Goal: Entertainment & Leisure: Consume media (video, audio)

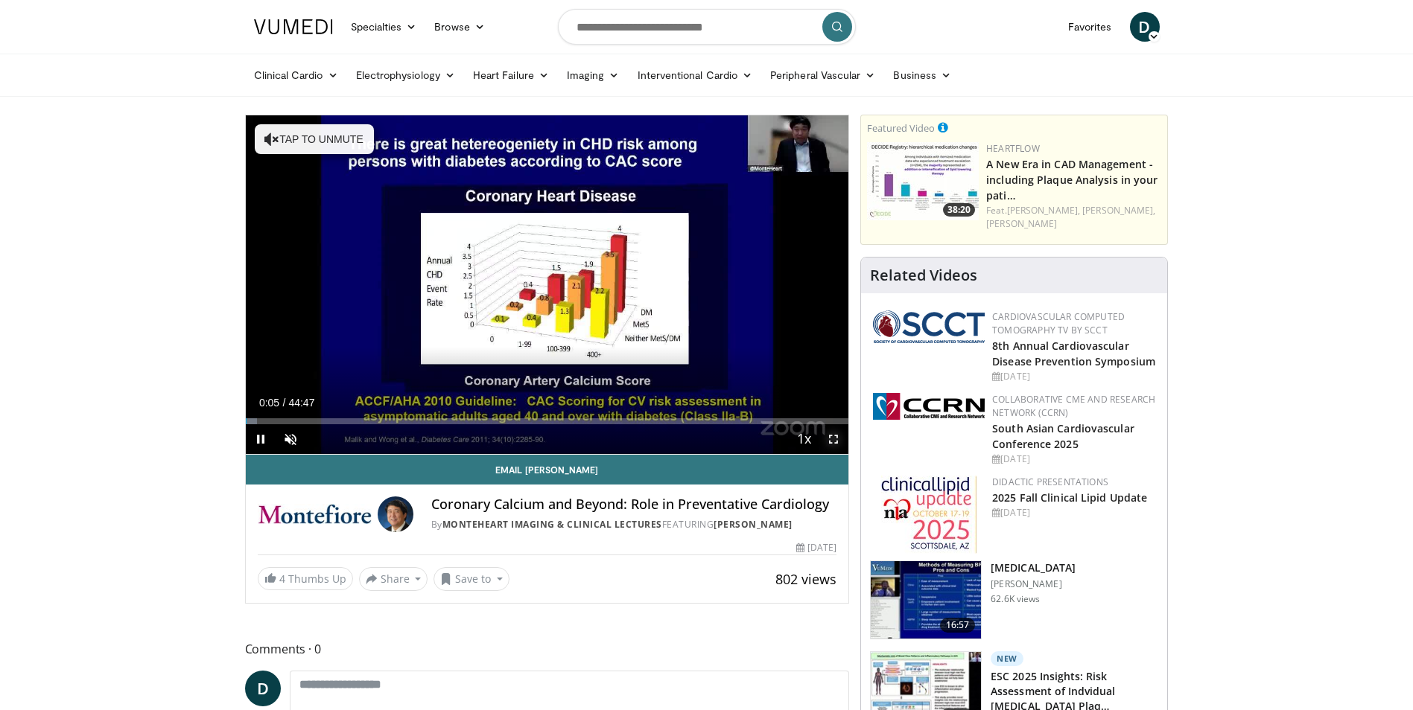
click at [830, 436] on span "Video Player" at bounding box center [833, 439] width 30 height 30
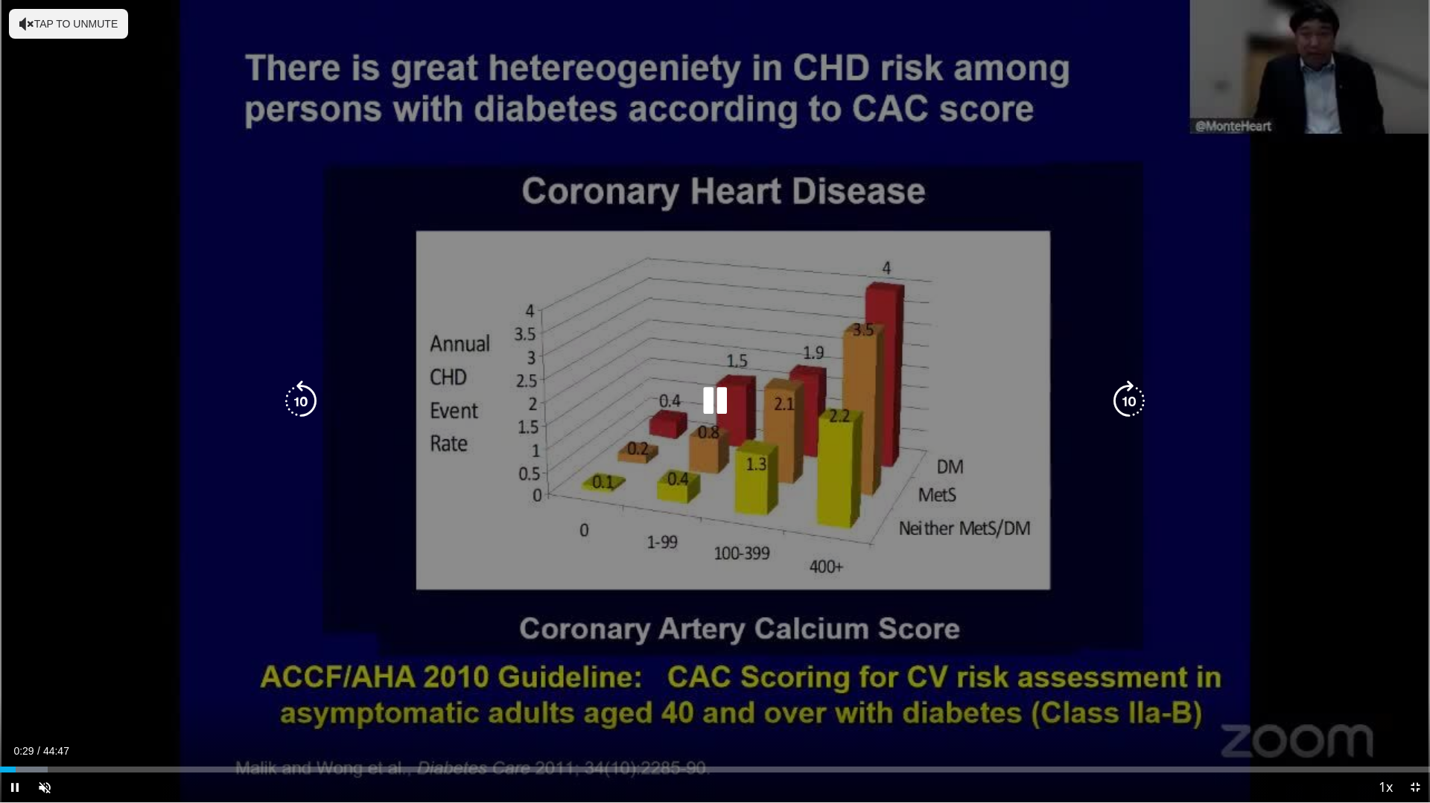
click at [721, 407] on icon "Video Player" at bounding box center [715, 402] width 42 height 42
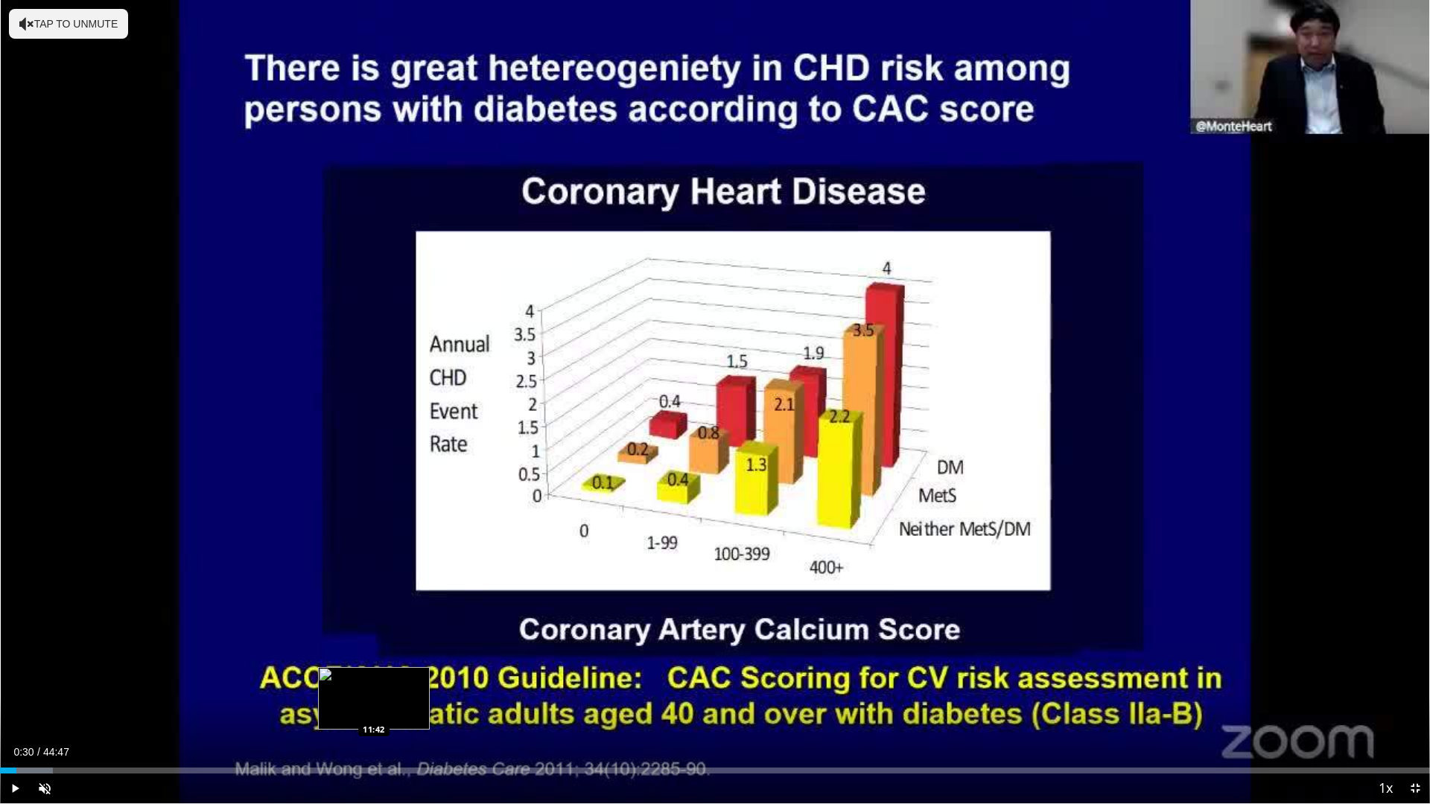
click at [374, 710] on div "Loaded : 3.71% 00:30 11:42" at bounding box center [715, 771] width 1430 height 6
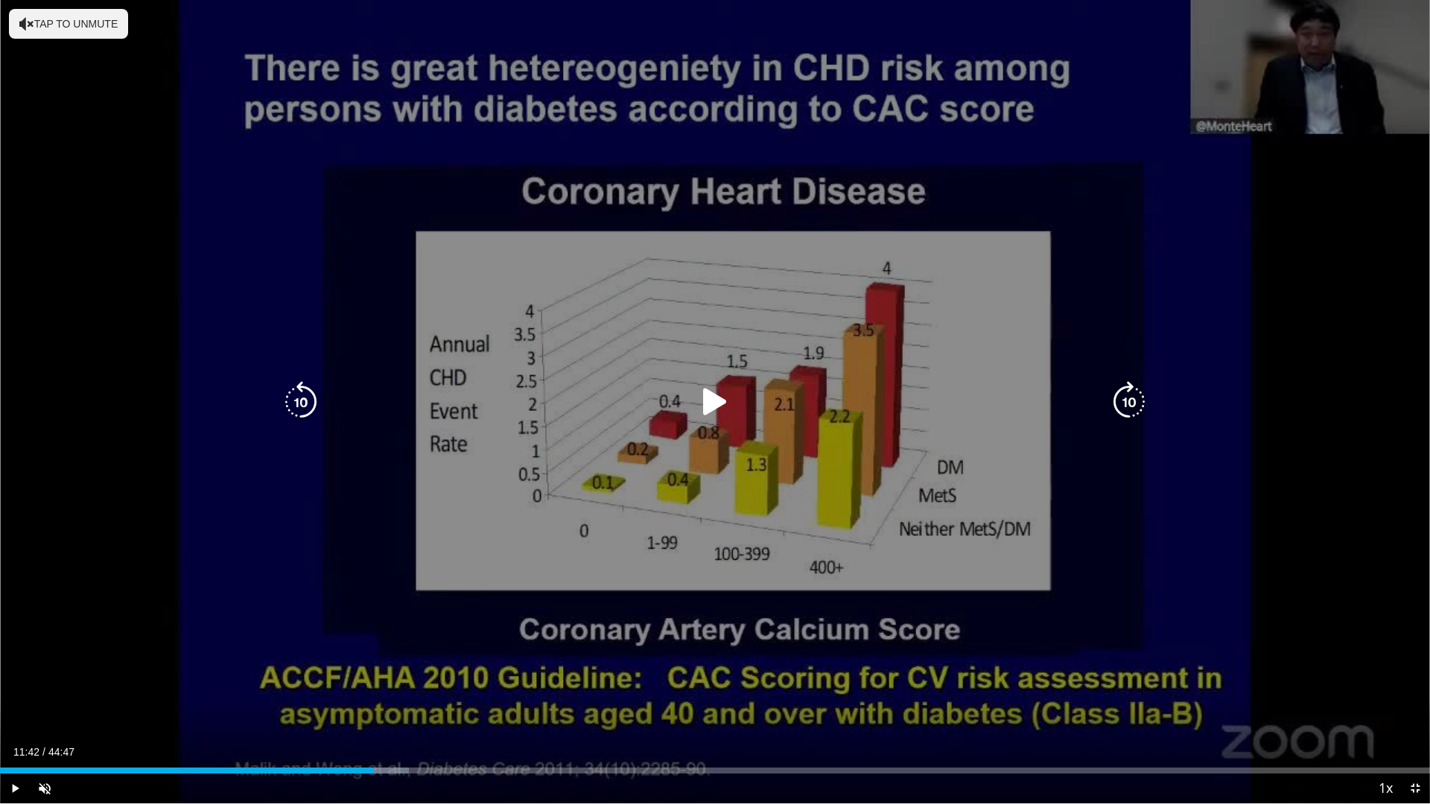
click at [1309, 672] on div "10 seconds Tap to unmute" at bounding box center [715, 401] width 1430 height 803
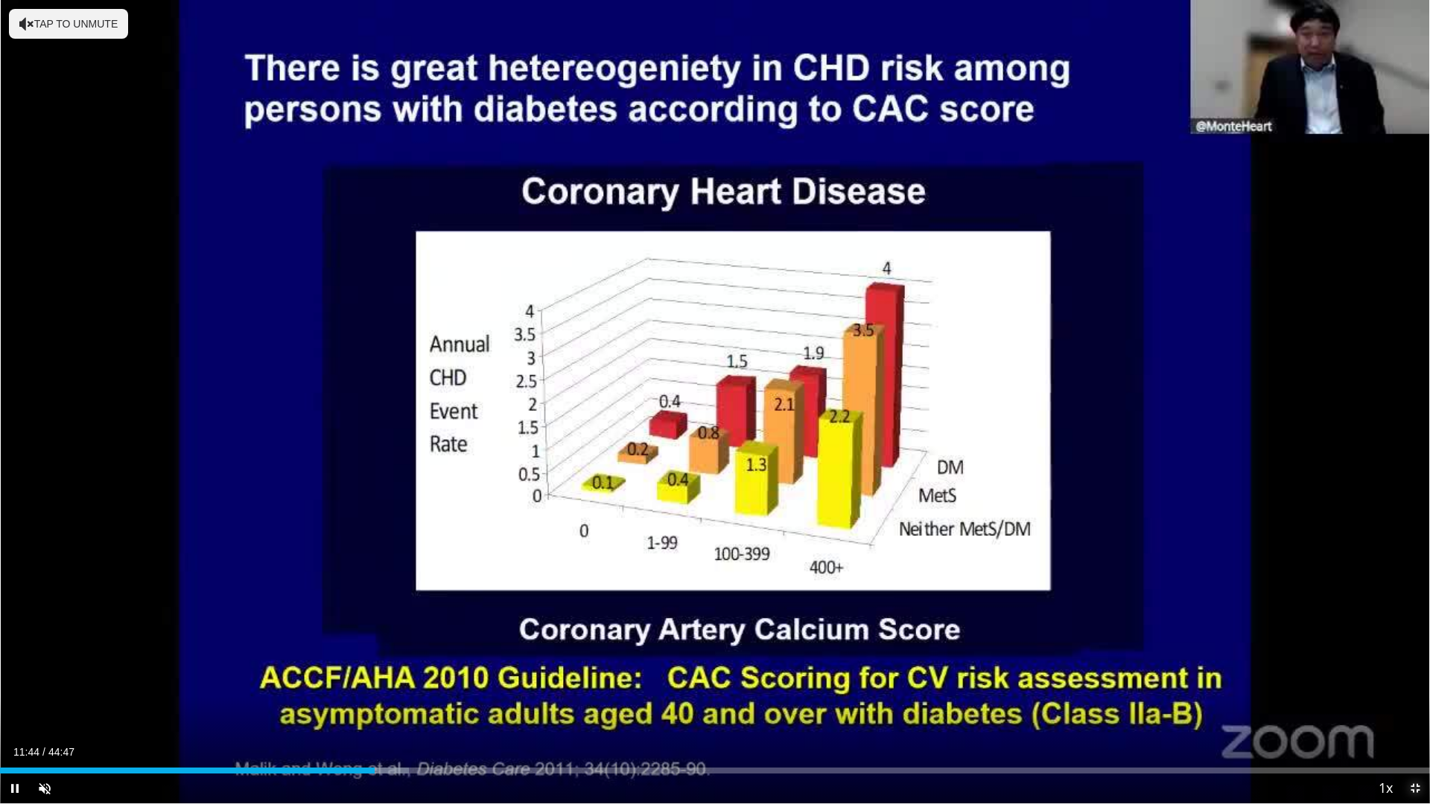
click at [1410, 710] on span "Video Player" at bounding box center [1415, 789] width 30 height 30
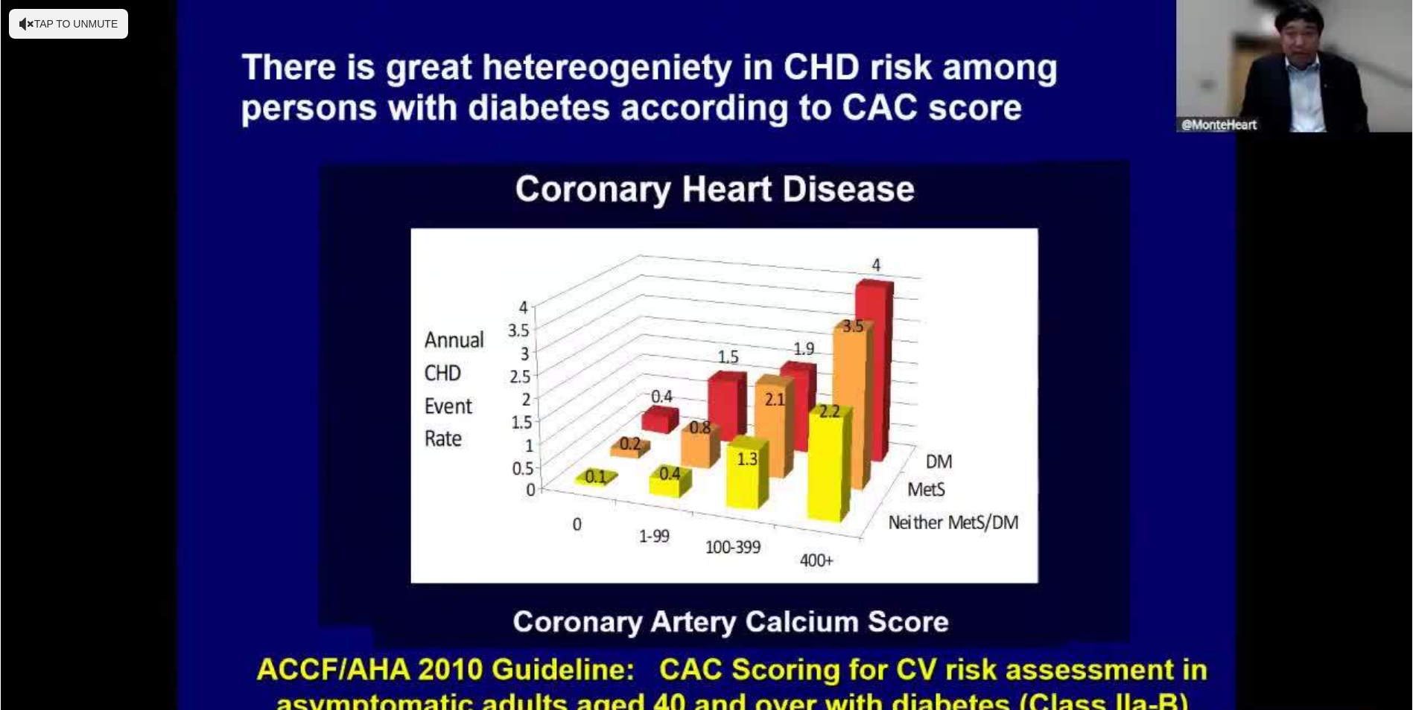
scroll to position [223, 0]
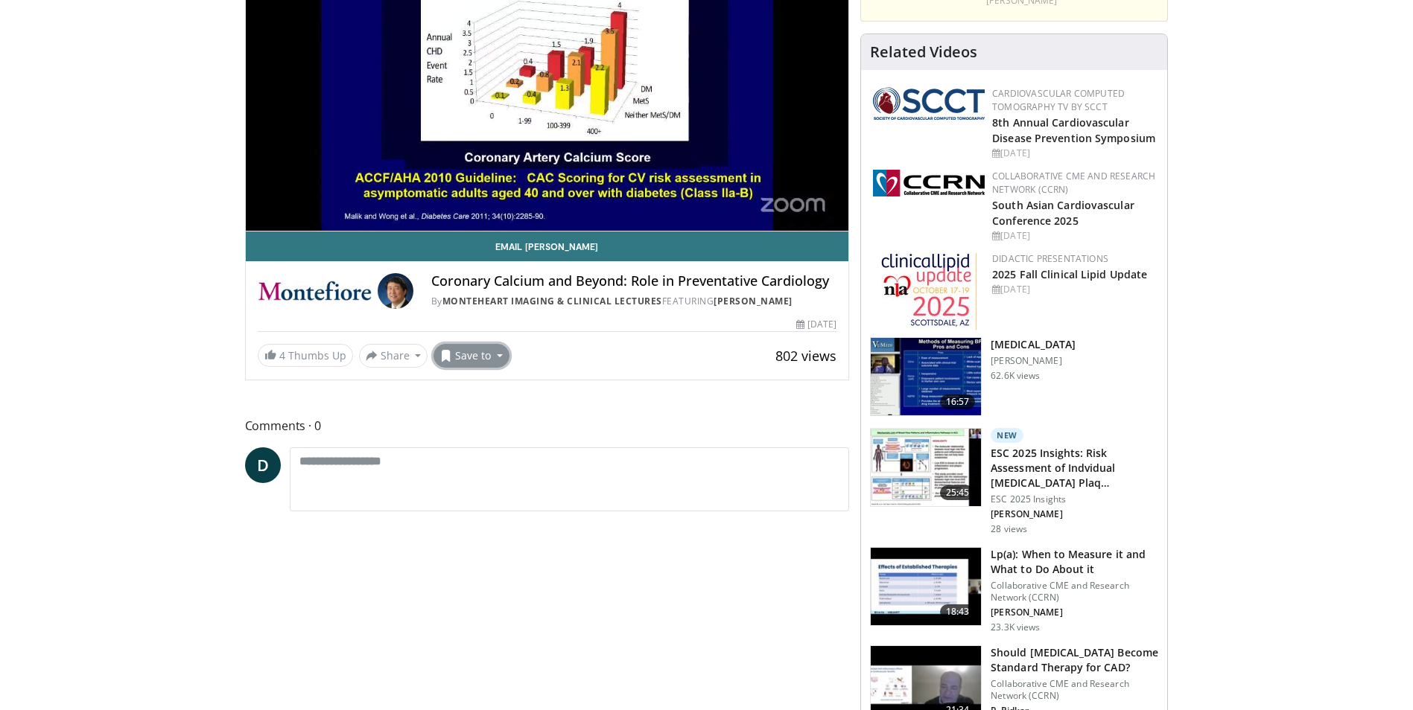
click at [493, 357] on button "Save to" at bounding box center [471, 356] width 76 height 24
click at [611, 304] on link "MonteHeart Imaging & Clinical Lectures" at bounding box center [552, 301] width 220 height 13
